Goal: Information Seeking & Learning: Find specific fact

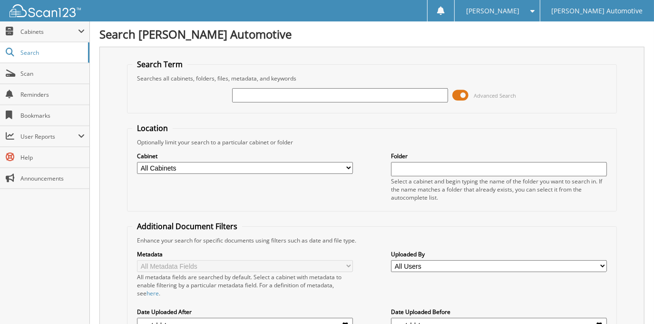
click at [454, 98] on span at bounding box center [461, 95] width 16 height 14
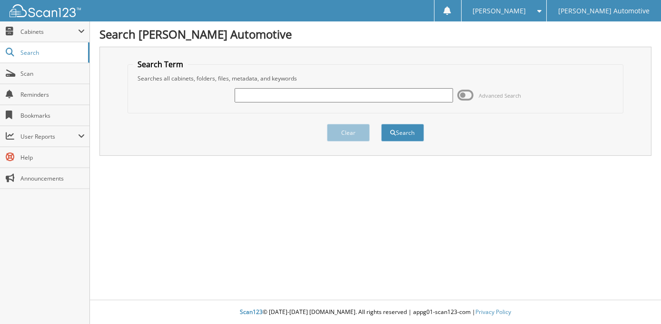
click at [377, 96] on input "text" at bounding box center [344, 95] width 218 height 14
type input "laura moralez"
click at [381, 124] on button "Search" at bounding box center [402, 133] width 43 height 18
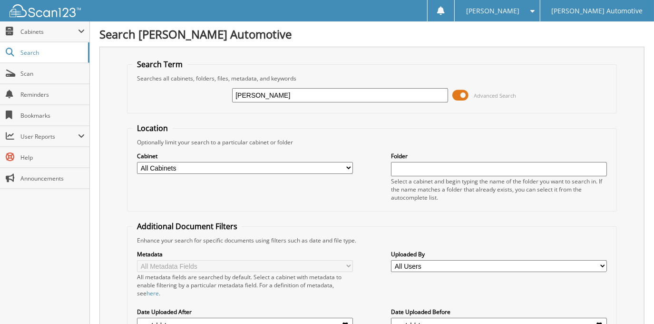
click at [467, 97] on span at bounding box center [461, 95] width 16 height 14
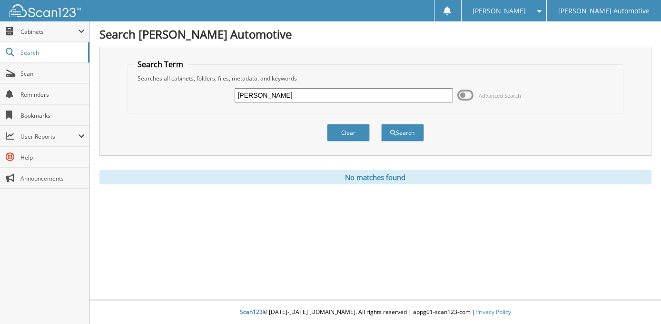
drag, startPoint x: 308, startPoint y: 94, endPoint x: 180, endPoint y: 116, distance: 130.4
click at [180, 116] on form "Search Term Searches all cabinets, folders, files, metadata, and keywords laura…" at bounding box center [376, 105] width 496 height 93
type input "ALFRED VILTZ"
click at [381, 124] on button "Search" at bounding box center [402, 133] width 43 height 18
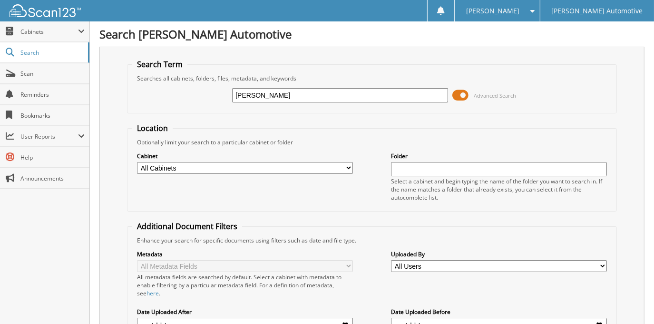
click at [463, 90] on span at bounding box center [461, 95] width 16 height 14
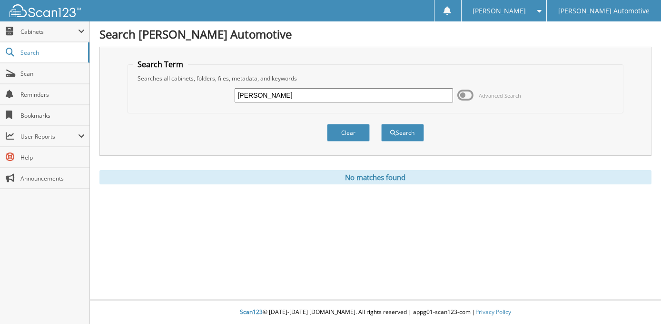
drag, startPoint x: 303, startPoint y: 92, endPoint x: 116, endPoint y: 100, distance: 187.2
click at [116, 100] on div "Search Term Searches all cabinets, folders, files, metadata, and keywords [PERS…" at bounding box center [375, 101] width 552 height 109
type input "[PERSON_NAME]"
click at [381, 124] on button "Search" at bounding box center [402, 133] width 43 height 18
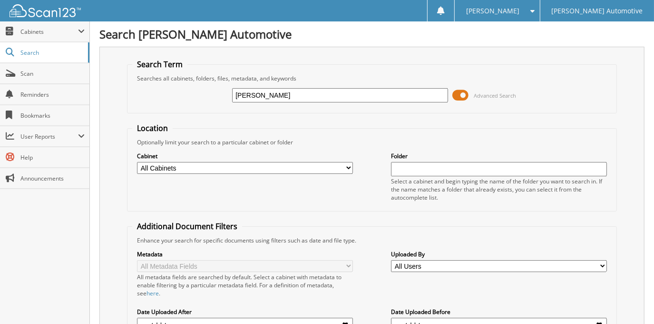
click at [465, 90] on span at bounding box center [461, 95] width 16 height 14
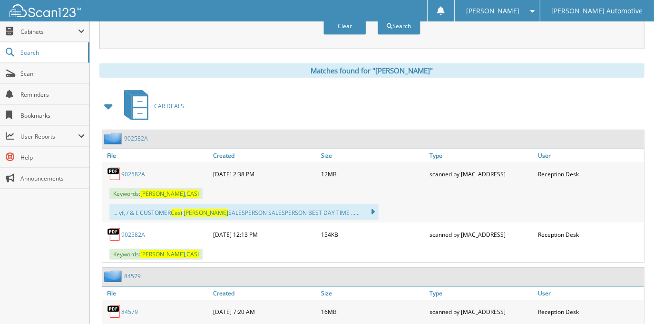
scroll to position [129, 0]
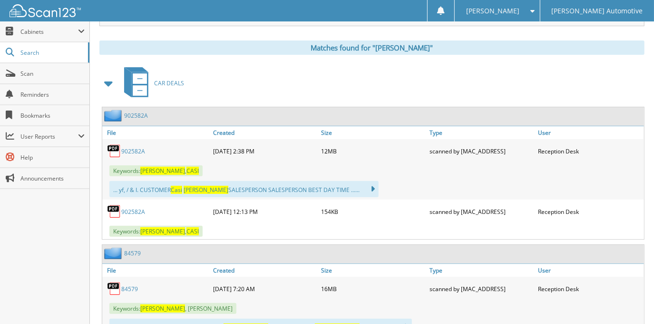
click at [133, 151] on link "902582A" at bounding box center [133, 151] width 24 height 8
